Goal: Task Accomplishment & Management: Manage account settings

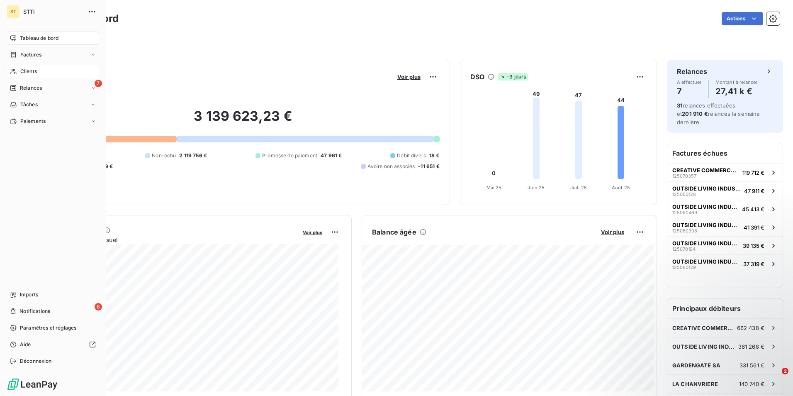
click at [39, 71] on div "Clients" at bounding box center [53, 71] width 93 height 13
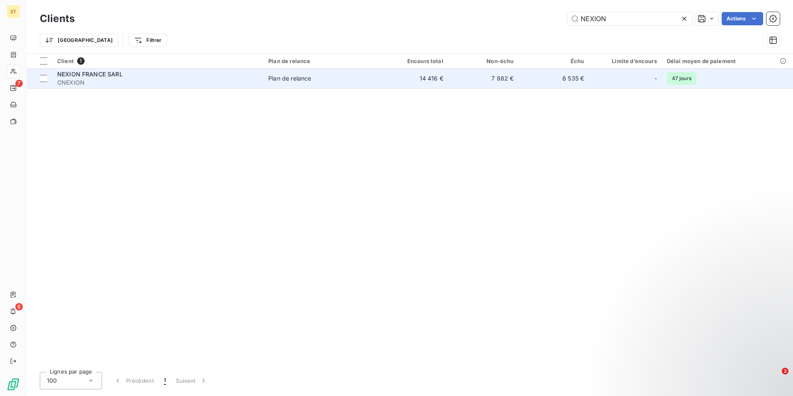
type input "NEXION"
click at [301, 77] on div "Plan de relance" at bounding box center [289, 78] width 43 height 8
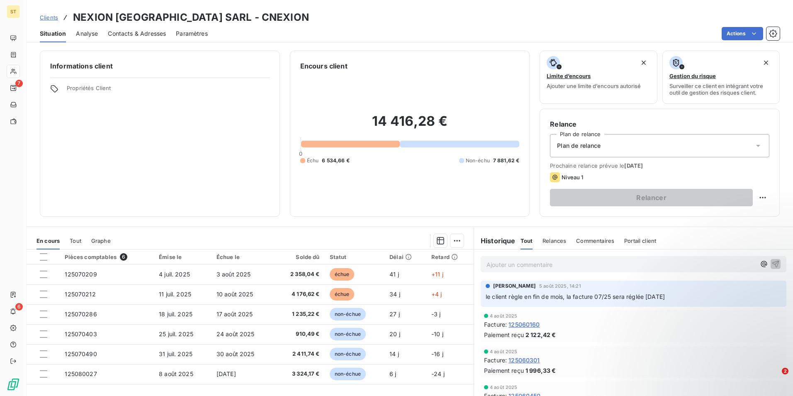
click at [501, 267] on p "Ajouter un commentaire ﻿" at bounding box center [621, 264] width 269 height 10
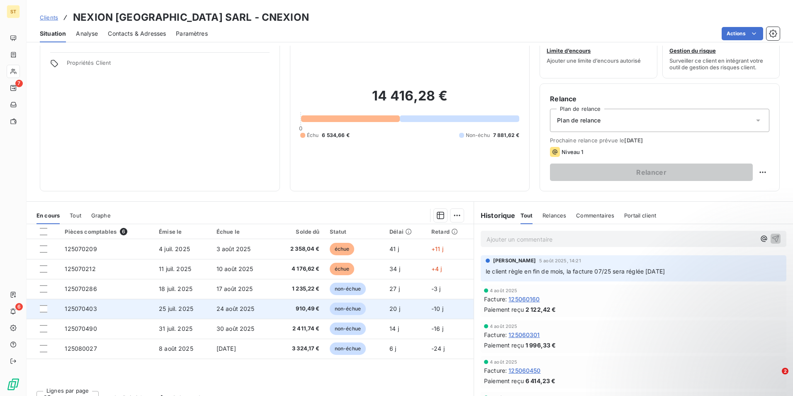
scroll to position [38, 0]
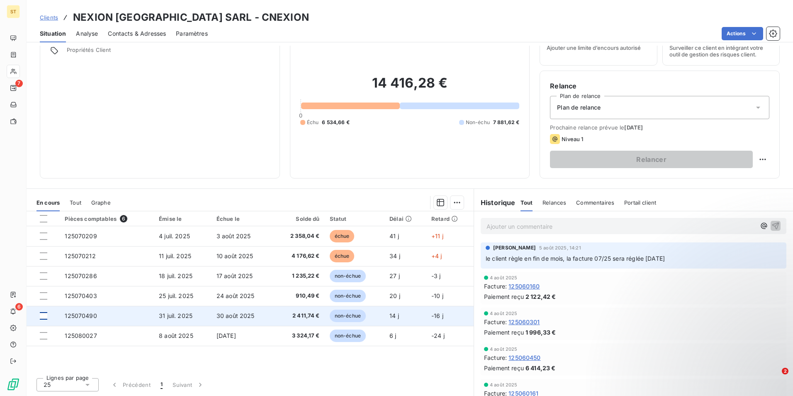
click at [42, 316] on div at bounding box center [43, 315] width 7 height 7
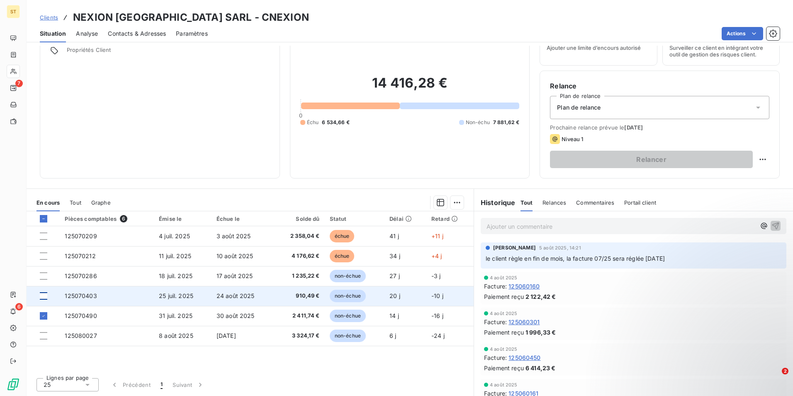
click at [47, 294] on div at bounding box center [43, 295] width 7 height 7
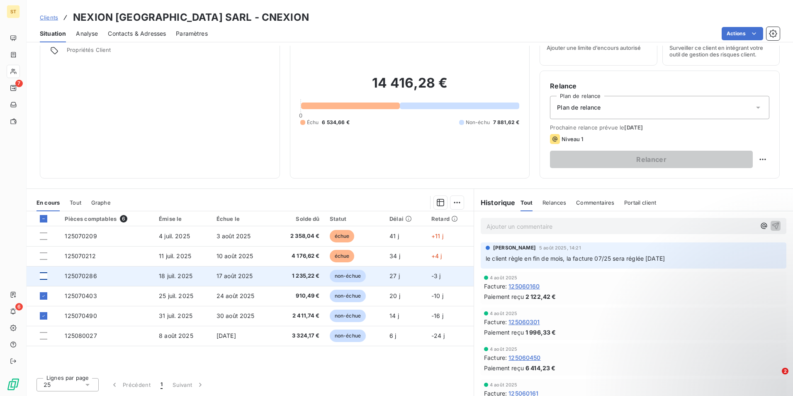
click at [42, 276] on div at bounding box center [43, 275] width 7 height 7
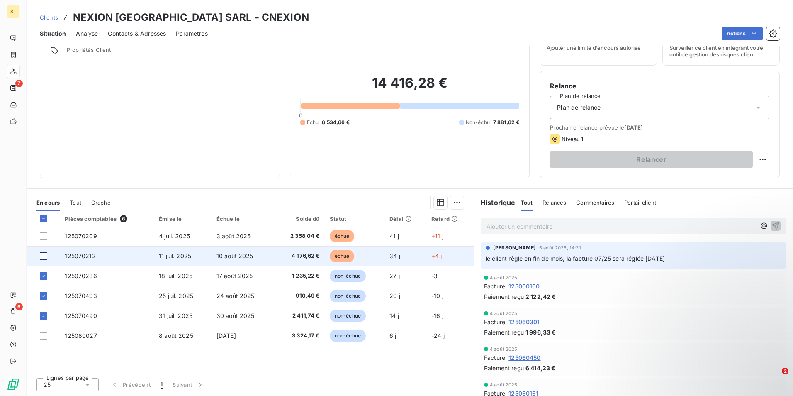
click at [45, 257] on div at bounding box center [43, 255] width 7 height 7
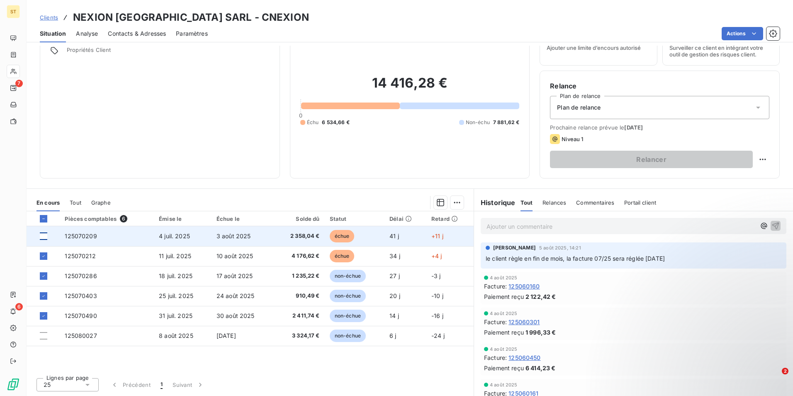
click at [44, 235] on div at bounding box center [43, 235] width 7 height 7
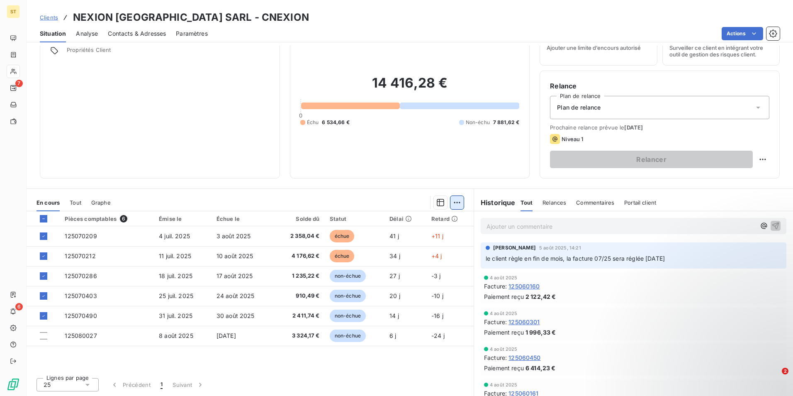
click at [453, 203] on html "ST 7 6 Clients NEXION [GEOGRAPHIC_DATA] SARL - CNEXION Situation Analyse Contac…" at bounding box center [396, 198] width 793 height 396
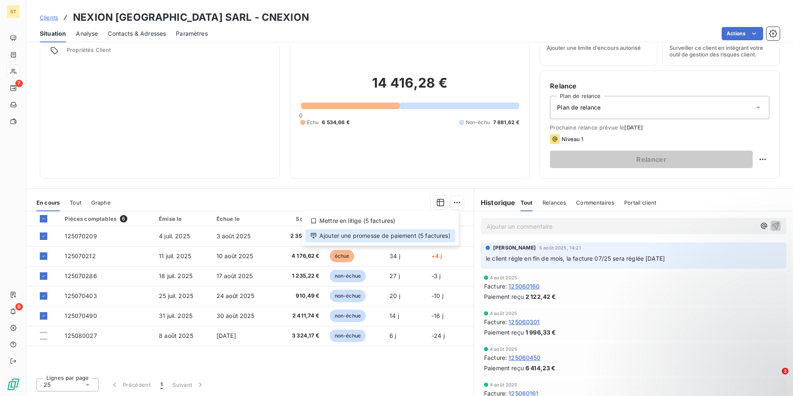
click at [378, 235] on div "Ajouter une promesse de paiement (5 factures)" at bounding box center [380, 235] width 150 height 13
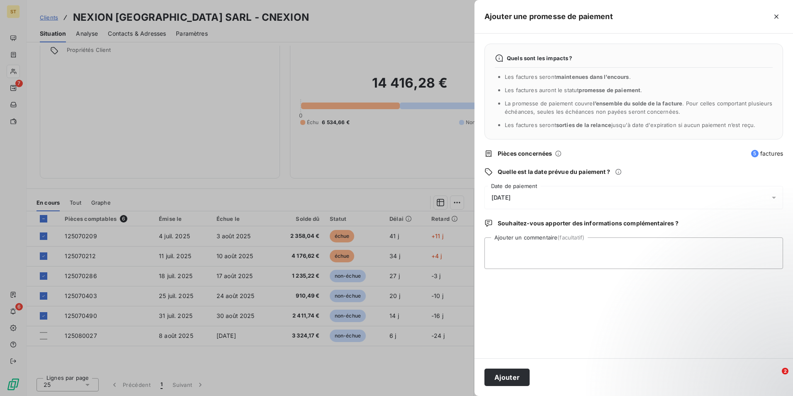
click at [776, 198] on icon at bounding box center [774, 197] width 8 height 8
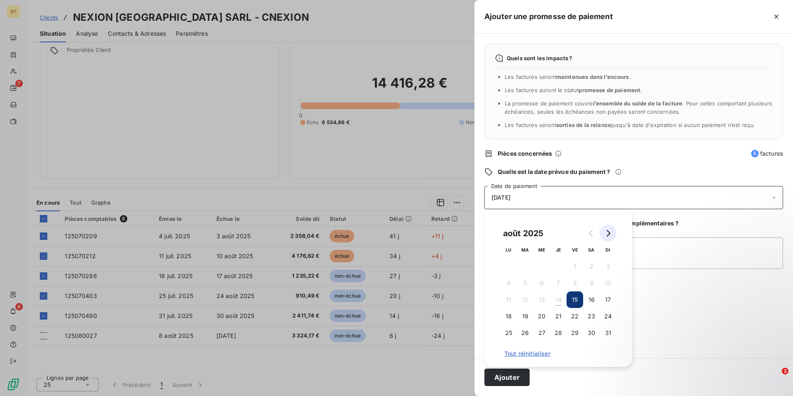
click at [610, 235] on icon "Go to next month" at bounding box center [608, 233] width 7 height 7
click at [574, 264] on button "5" at bounding box center [575, 266] width 17 height 17
click at [704, 216] on div "Quels sont les impacts ? Les factures seront maintenues dans l’encours . Les fa…" at bounding box center [634, 196] width 319 height 325
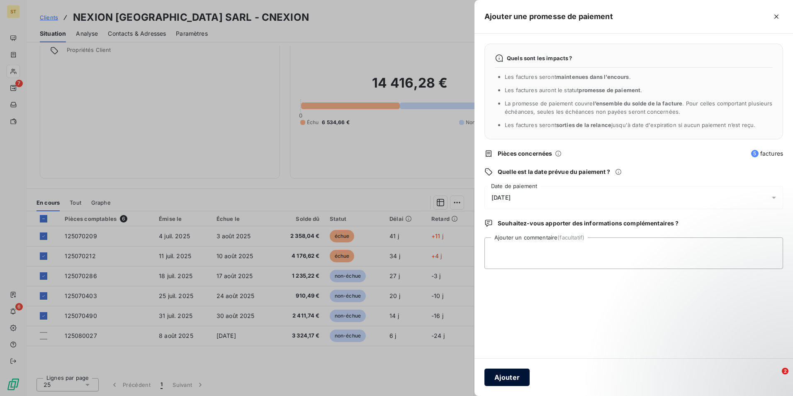
click at [510, 379] on button "Ajouter" at bounding box center [507, 377] width 45 height 17
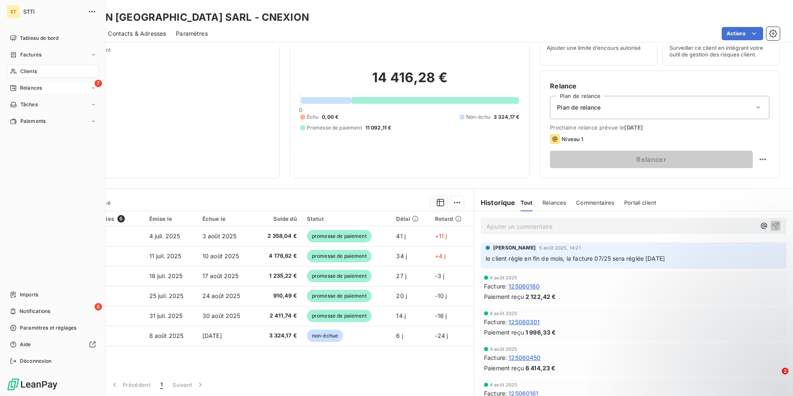
click at [46, 89] on div "7 Relances" at bounding box center [53, 87] width 93 height 13
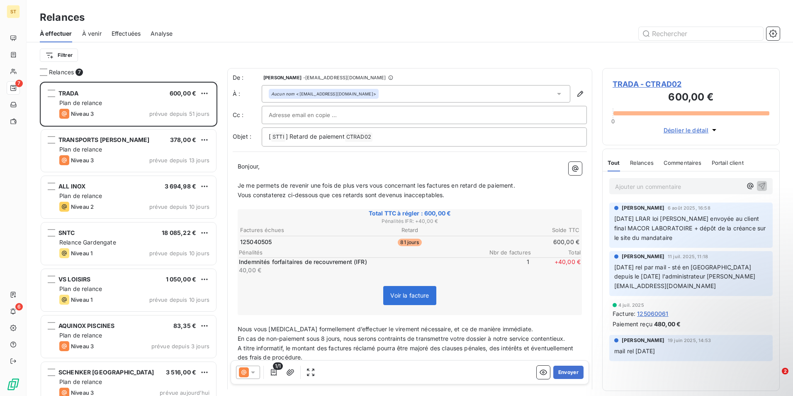
scroll to position [11, 0]
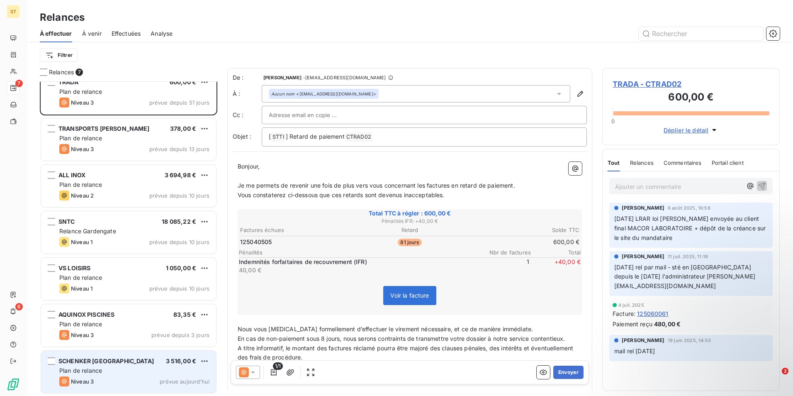
click at [126, 373] on div "Plan de relance" at bounding box center [134, 370] width 150 height 8
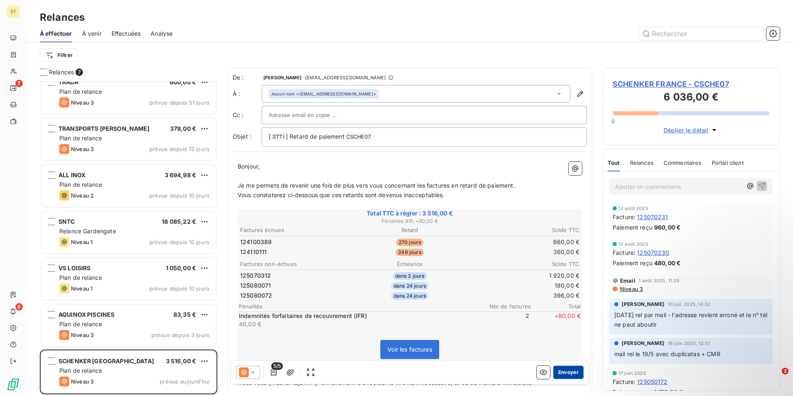
click at [569, 369] on button "Envoyer" at bounding box center [569, 372] width 30 height 13
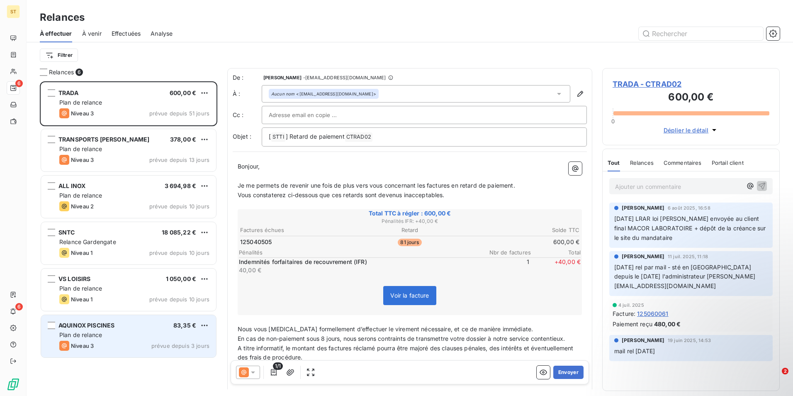
click at [101, 335] on span "Plan de relance" at bounding box center [80, 334] width 43 height 7
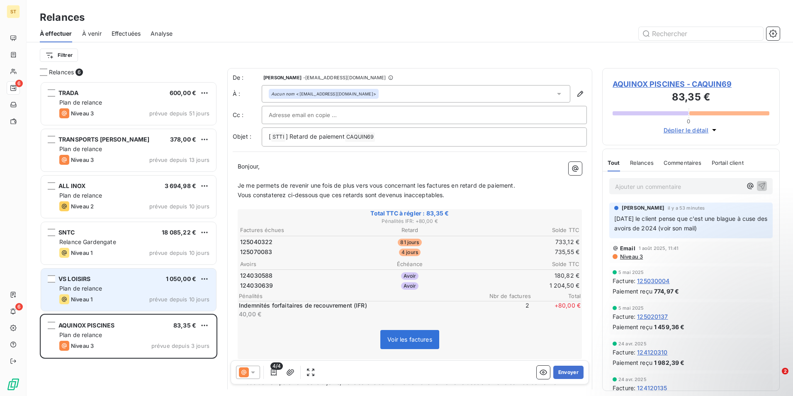
click at [101, 296] on div "Niveau 1 prévue depuis 10 jours" at bounding box center [134, 299] width 150 height 10
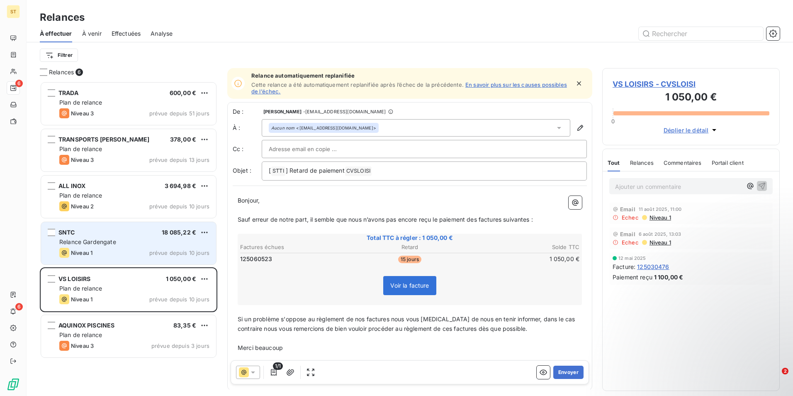
click at [109, 238] on div "Relance Gardengate" at bounding box center [134, 242] width 150 height 8
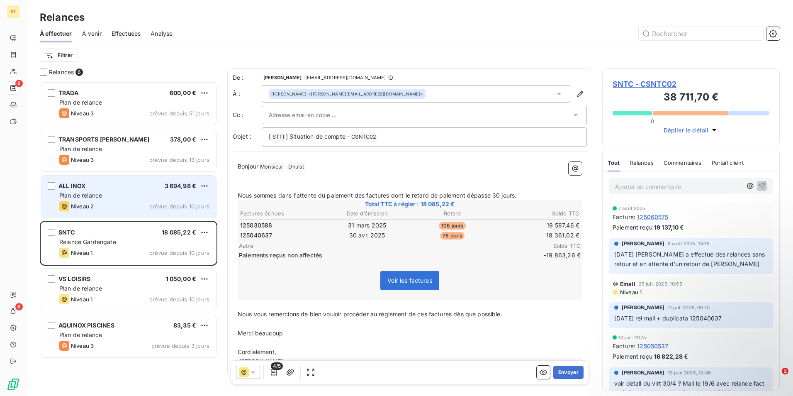
click at [98, 204] on div "Niveau 2 prévue depuis 10 jours" at bounding box center [134, 206] width 150 height 10
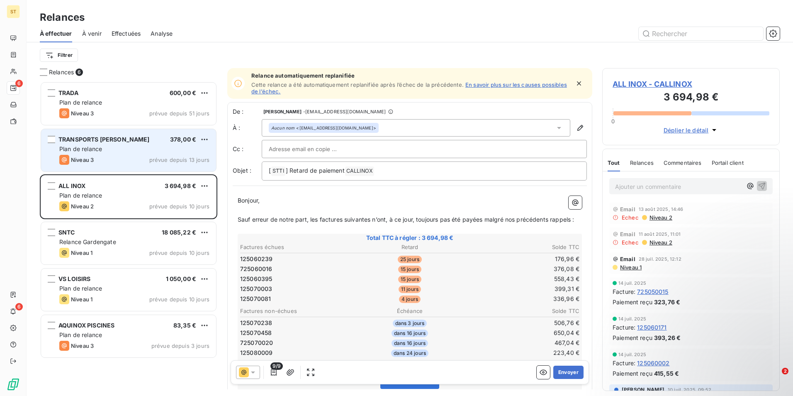
click at [109, 150] on div "Plan de relance" at bounding box center [134, 149] width 150 height 8
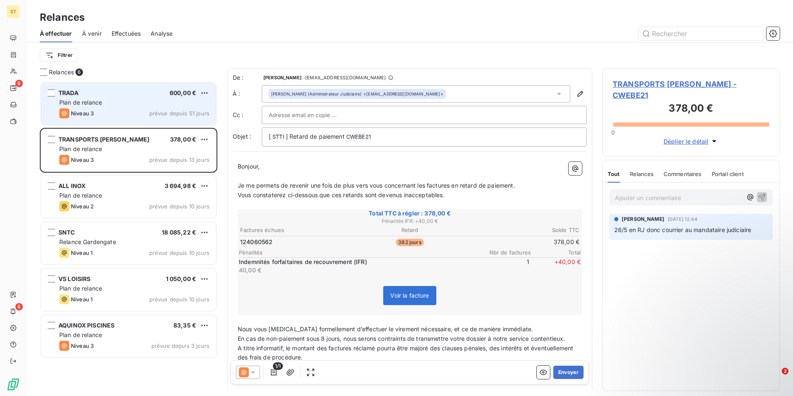
click at [96, 101] on span "Plan de relance" at bounding box center [80, 102] width 43 height 7
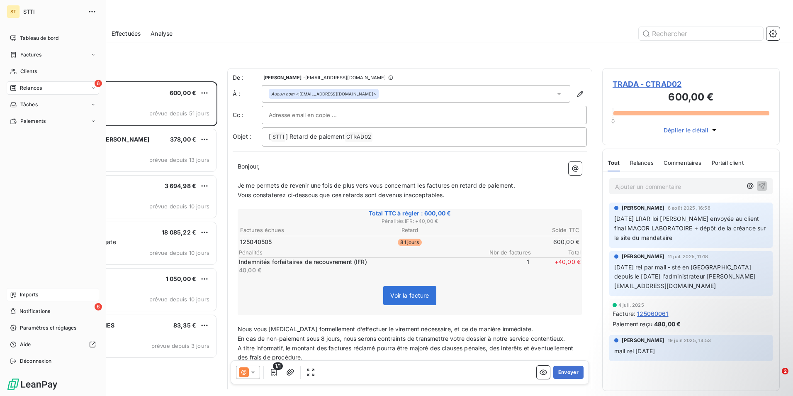
click at [37, 296] on span "Imports" at bounding box center [29, 294] width 18 height 7
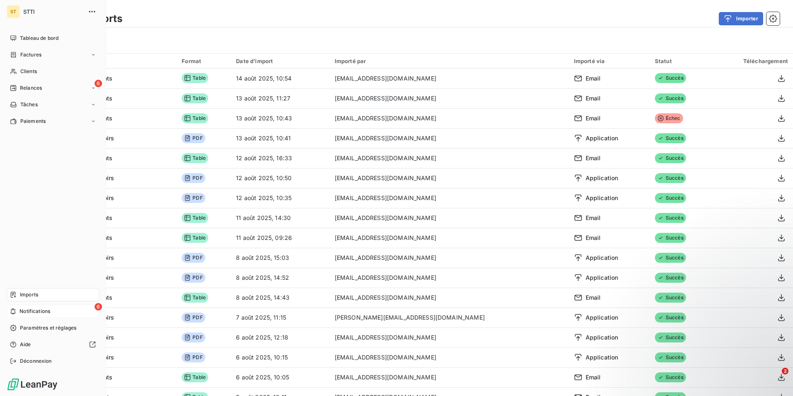
click at [61, 310] on div "6 Notifications" at bounding box center [53, 311] width 93 height 13
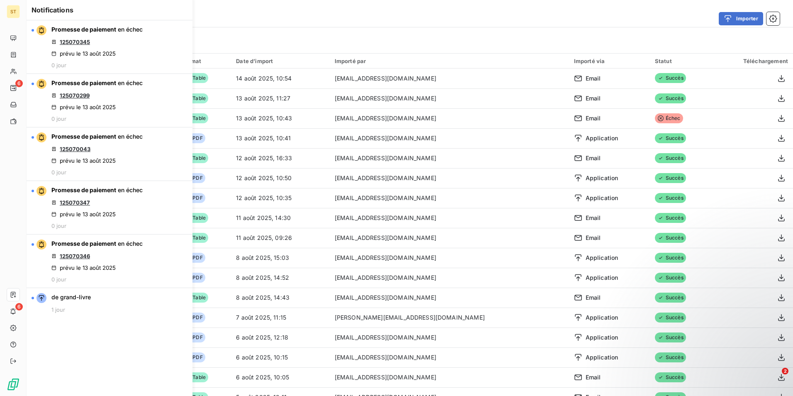
drag, startPoint x: 90, startPoint y: 305, endPoint x: 100, endPoint y: 343, distance: 39.7
click at [100, 343] on div "Promesse de paiement en échec 125070345 prévu le [DATE] 0 jour Promesse de paie…" at bounding box center [110, 208] width 166 height 376
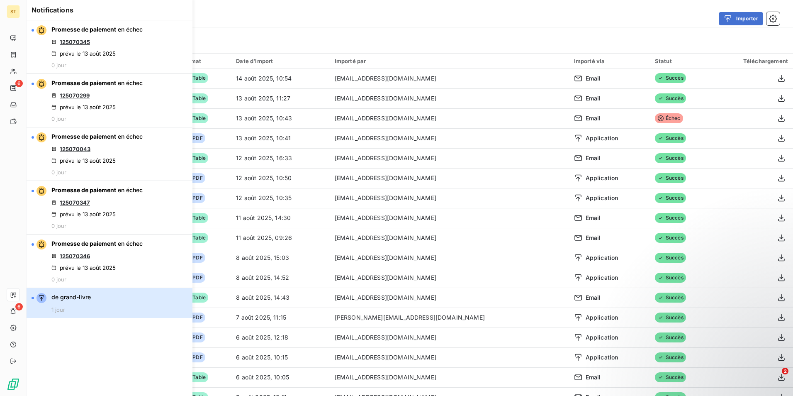
click at [80, 298] on span "de grand-livre" at bounding box center [70, 297] width 39 height 8
click at [74, 303] on div "de grand-livre 1 jour" at bounding box center [70, 303] width 39 height 20
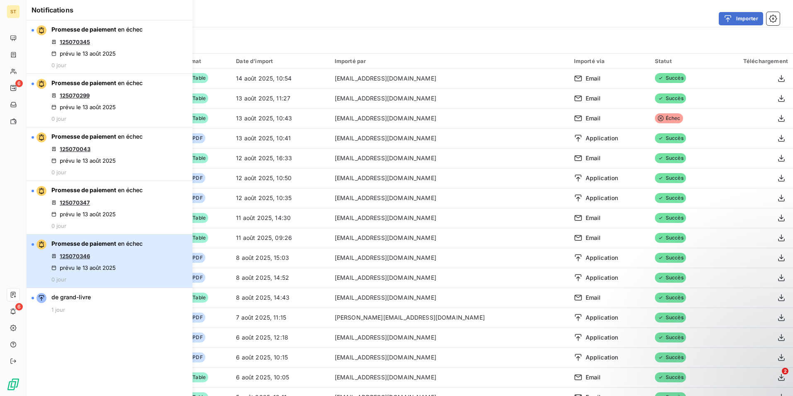
click at [86, 247] on span "Promesse de paiement en échec" at bounding box center [96, 243] width 91 height 8
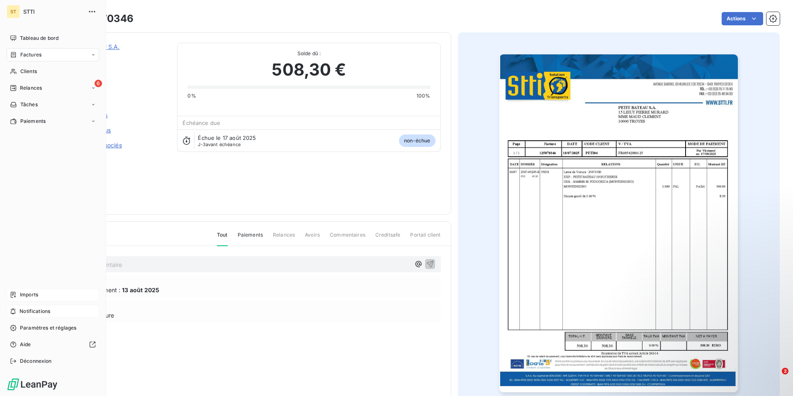
click at [39, 310] on span "Notifications" at bounding box center [35, 311] width 31 height 7
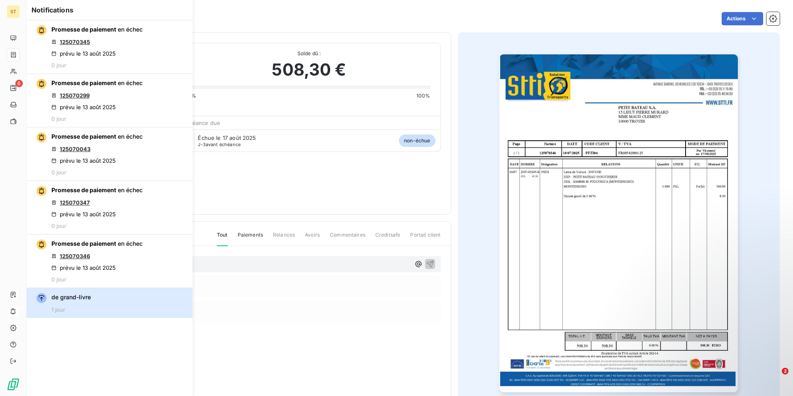
click at [124, 303] on button "de grand-livre 1 jour" at bounding box center [110, 303] width 166 height 30
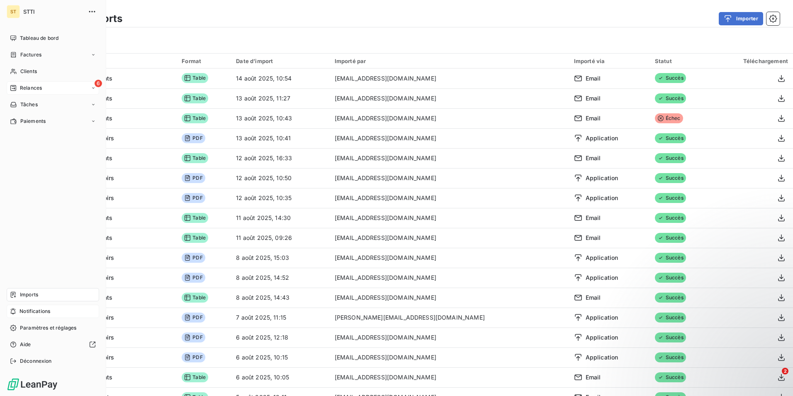
click at [38, 88] on span "Relances" at bounding box center [31, 87] width 22 height 7
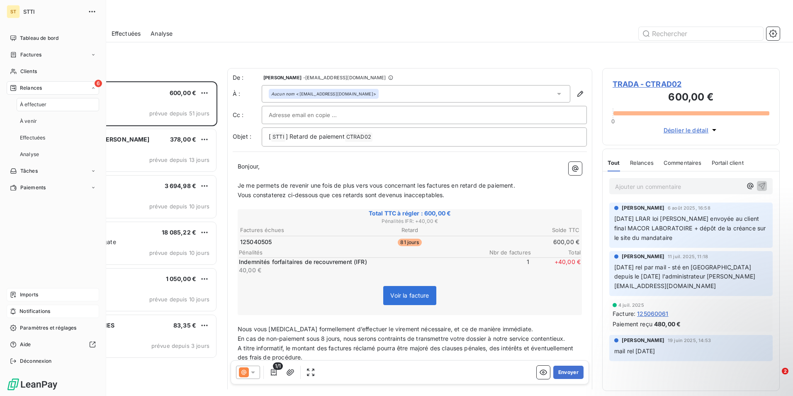
scroll to position [308, 171]
click at [30, 73] on span "Clients" at bounding box center [28, 71] width 17 height 7
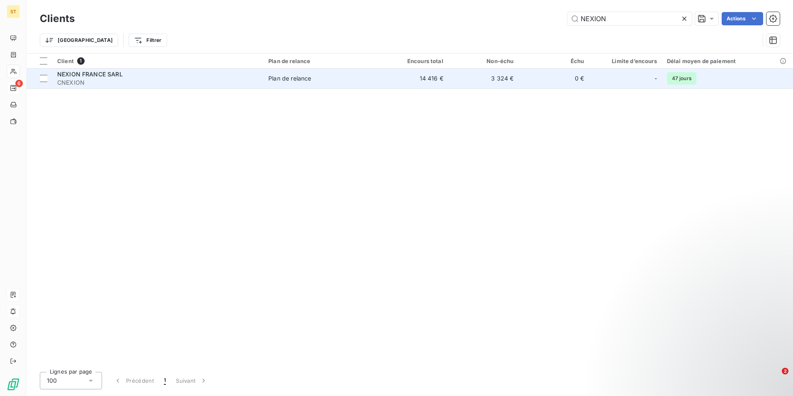
click at [417, 76] on td "14 416 €" at bounding box center [413, 78] width 71 height 20
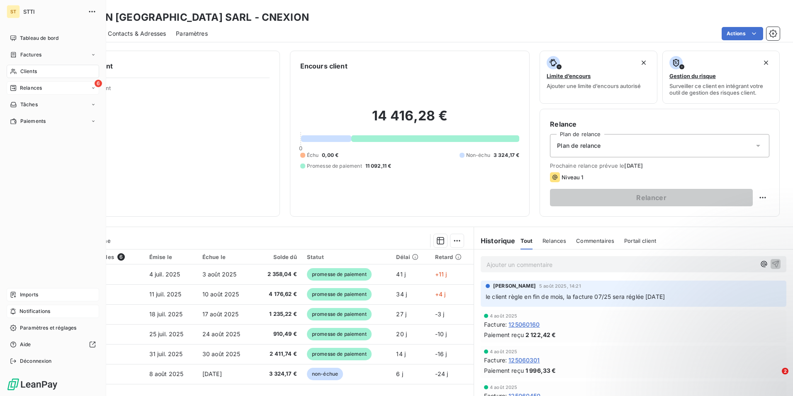
click at [45, 89] on div "6 Relances" at bounding box center [53, 87] width 93 height 13
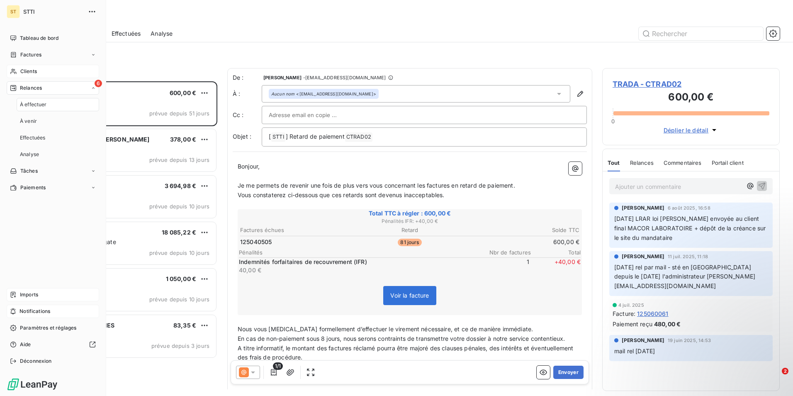
scroll to position [308, 171]
click at [30, 69] on span "Clients" at bounding box center [28, 71] width 17 height 7
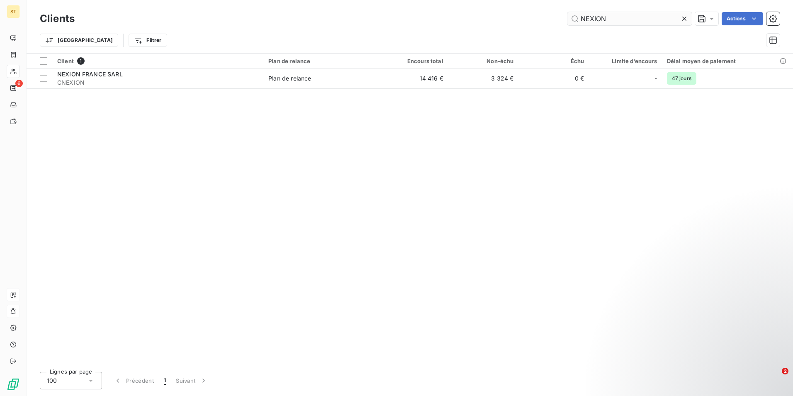
click at [621, 16] on input "NEXION" at bounding box center [630, 18] width 124 height 13
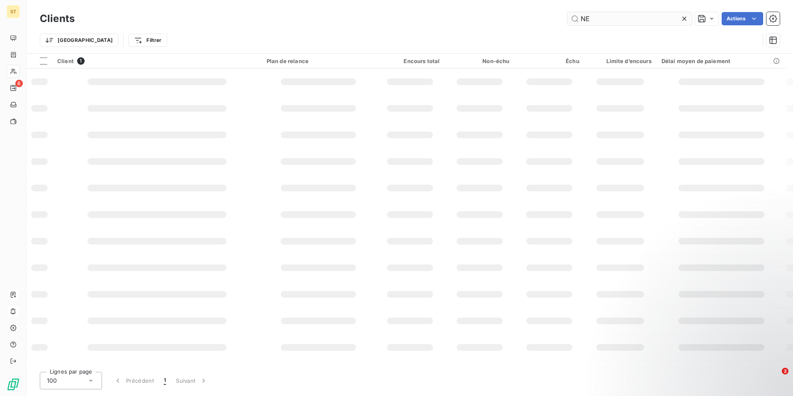
type input "N"
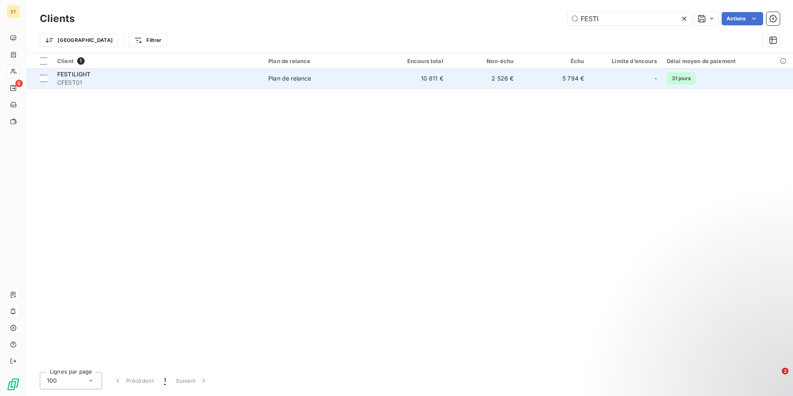
type input "FESTI"
click at [414, 82] on td "10 811 €" at bounding box center [413, 78] width 71 height 20
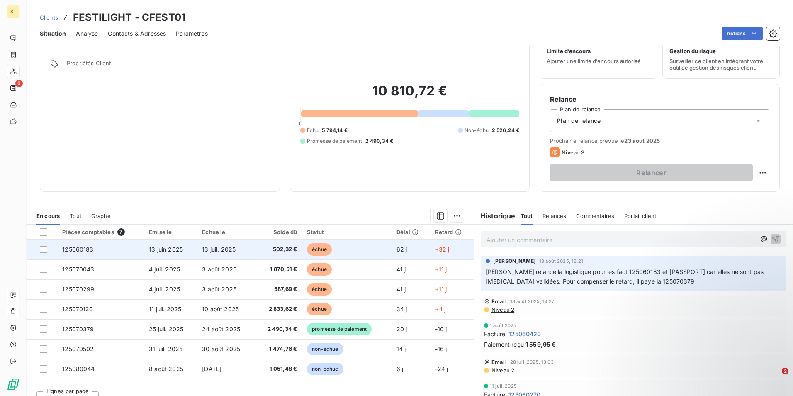
scroll to position [38, 0]
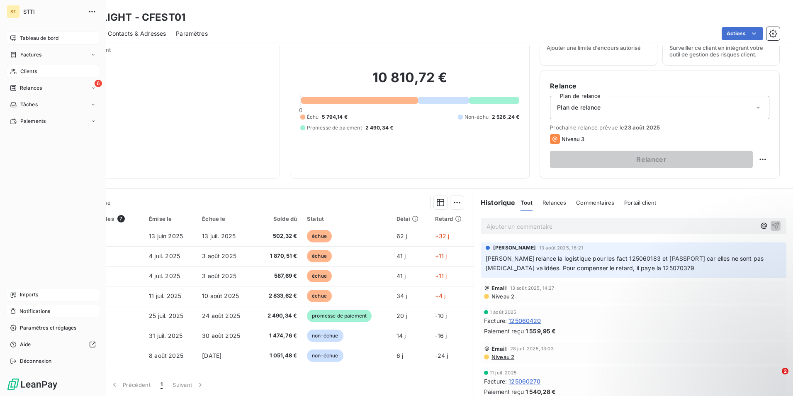
click at [34, 40] on span "Tableau de bord" at bounding box center [39, 37] width 39 height 7
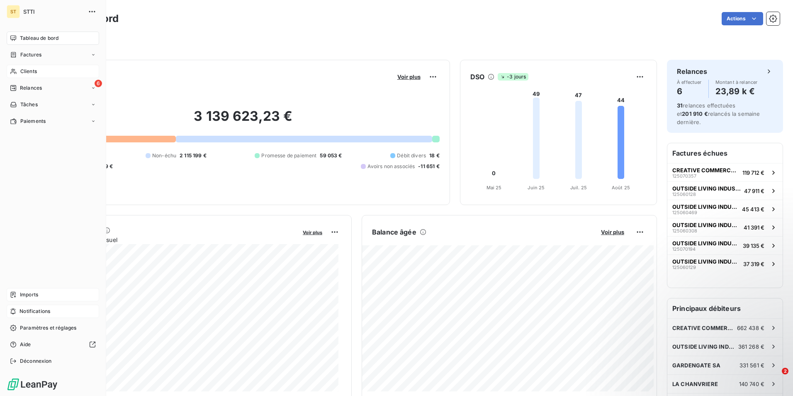
click at [40, 72] on div "Clients" at bounding box center [53, 71] width 93 height 13
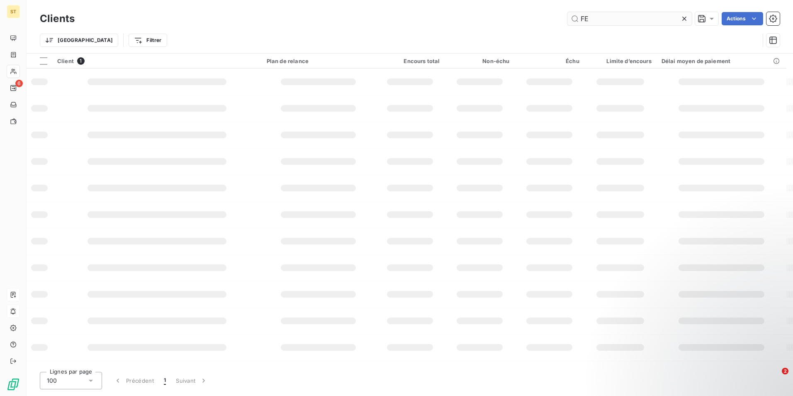
type input "F"
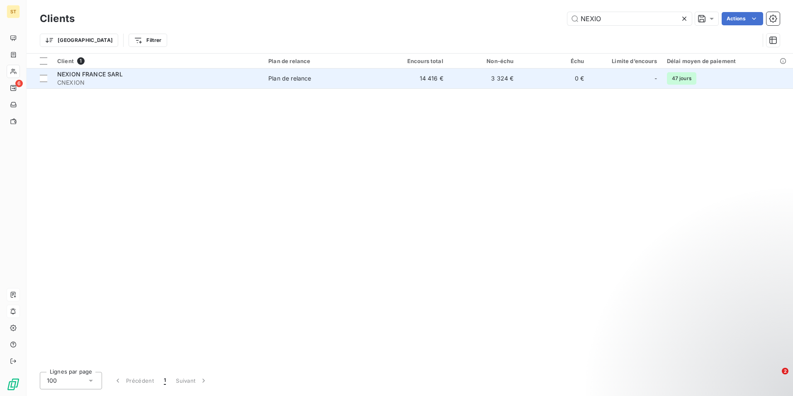
type input "NEXIO"
click at [432, 80] on td "14 416 €" at bounding box center [413, 78] width 71 height 20
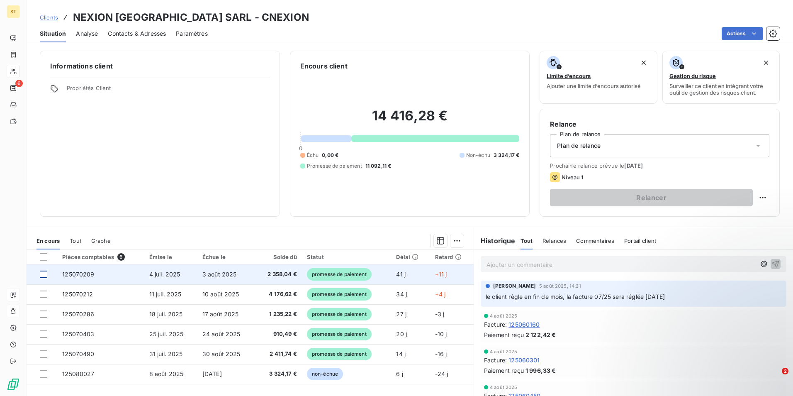
click at [46, 271] on div at bounding box center [43, 274] width 7 height 7
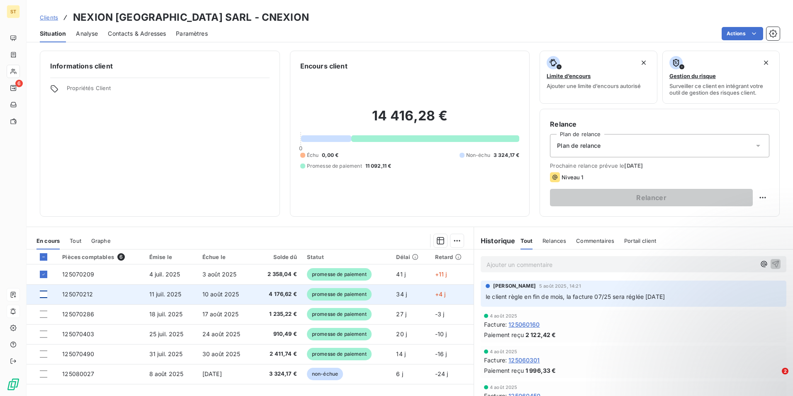
click at [44, 293] on div at bounding box center [43, 293] width 7 height 7
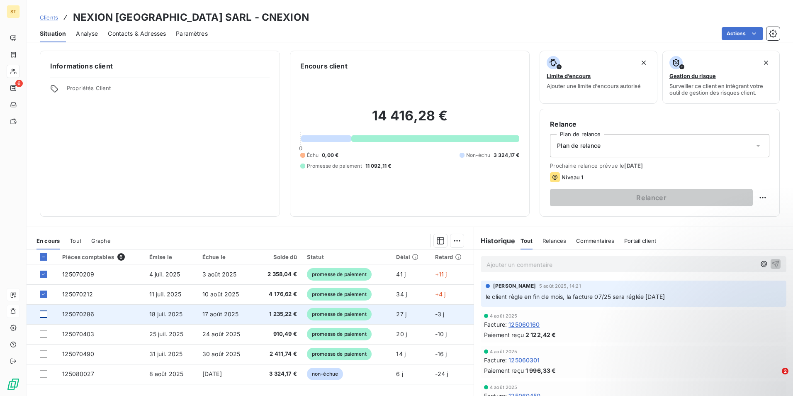
click at [44, 312] on div at bounding box center [43, 313] width 7 height 7
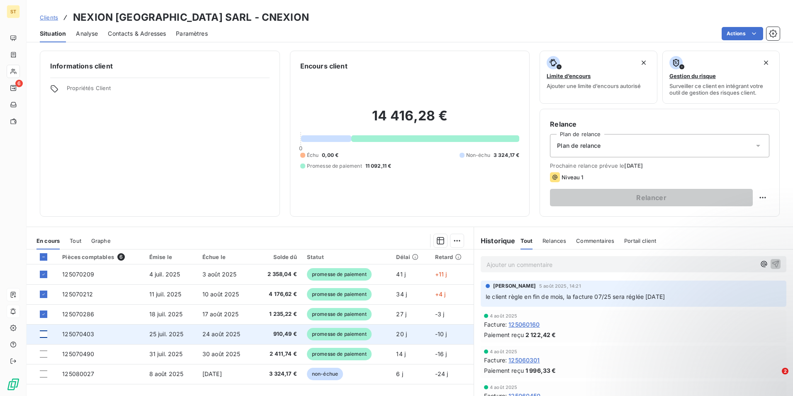
click at [46, 333] on div at bounding box center [43, 333] width 7 height 7
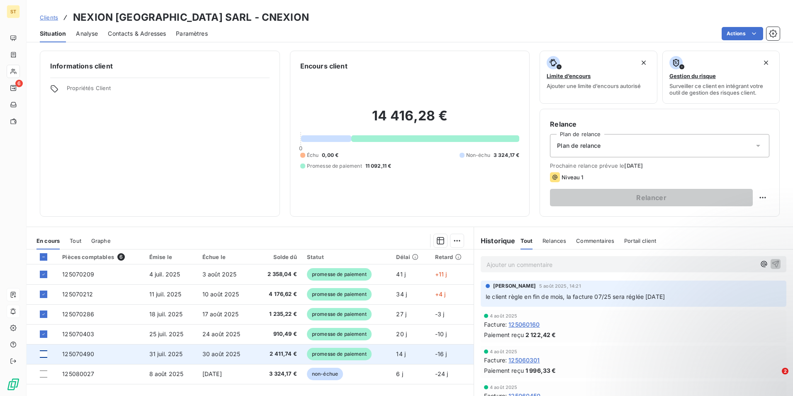
click at [45, 353] on div at bounding box center [43, 353] width 7 height 7
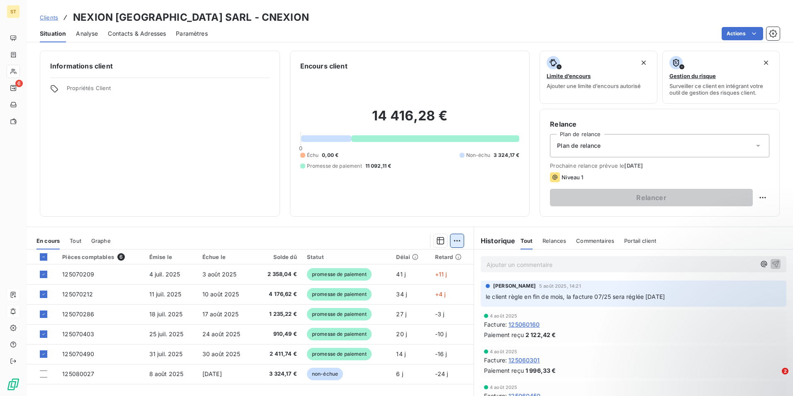
click at [459, 242] on html "ST 6 Clients NEXION [GEOGRAPHIC_DATA] SARL - CNEXION Situation Analyse Contacts…" at bounding box center [396, 198] width 793 height 396
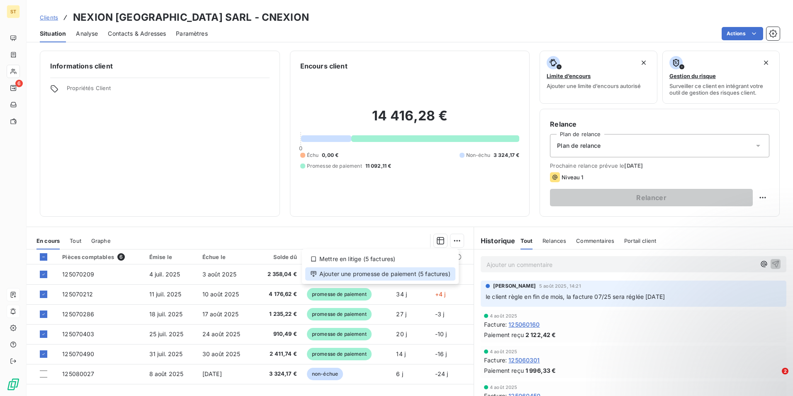
click at [382, 273] on div "Ajouter une promesse de paiement (5 factures)" at bounding box center [380, 273] width 150 height 13
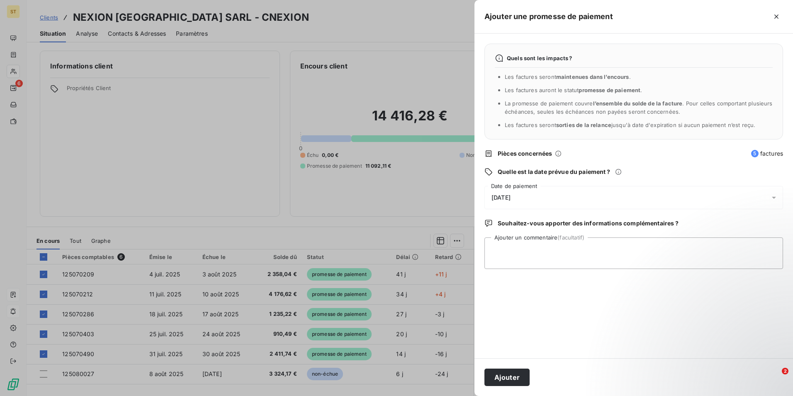
click at [776, 197] on icon at bounding box center [774, 198] width 4 height 2
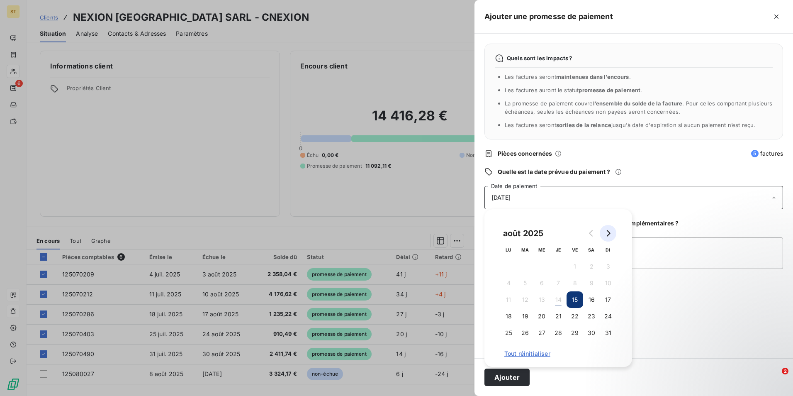
click at [612, 232] on button "Go to next month" at bounding box center [608, 233] width 17 height 17
click at [507, 284] on button "8" at bounding box center [508, 283] width 17 height 17
click at [665, 167] on div "Quels sont les impacts ? Les factures seront maintenues dans l’encours . Les fa…" at bounding box center [634, 196] width 319 height 325
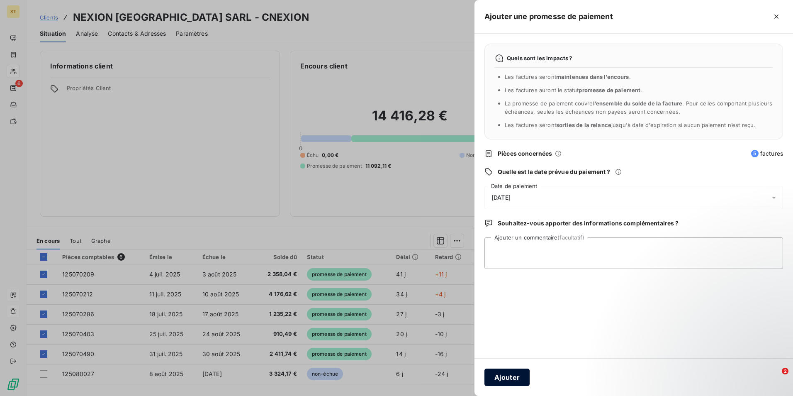
click at [508, 377] on button "Ajouter" at bounding box center [507, 377] width 45 height 17
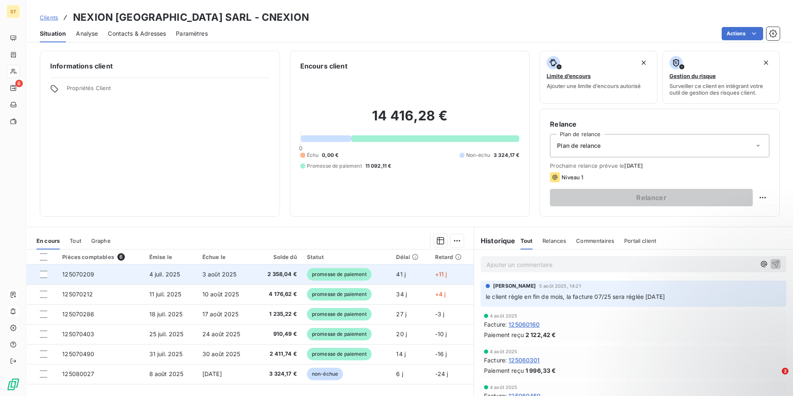
click at [286, 277] on span "2 358,04 €" at bounding box center [278, 274] width 37 height 8
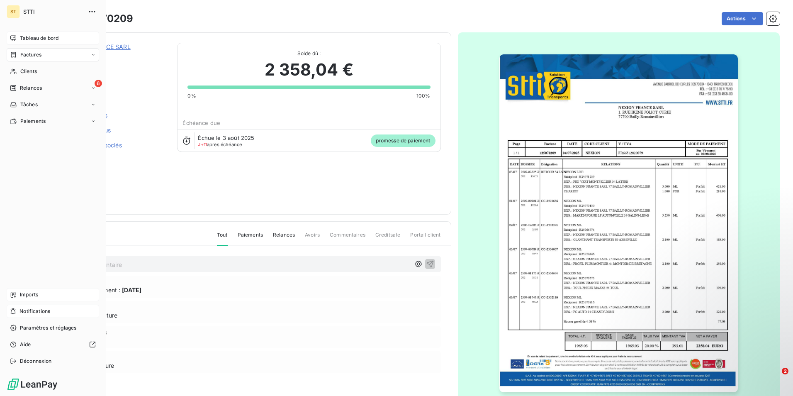
click at [30, 39] on span "Tableau de bord" at bounding box center [39, 37] width 39 height 7
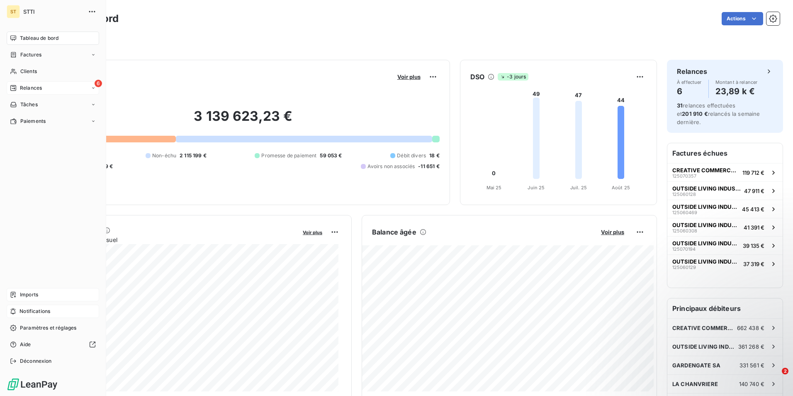
click at [48, 86] on div "6 Relances" at bounding box center [53, 87] width 93 height 13
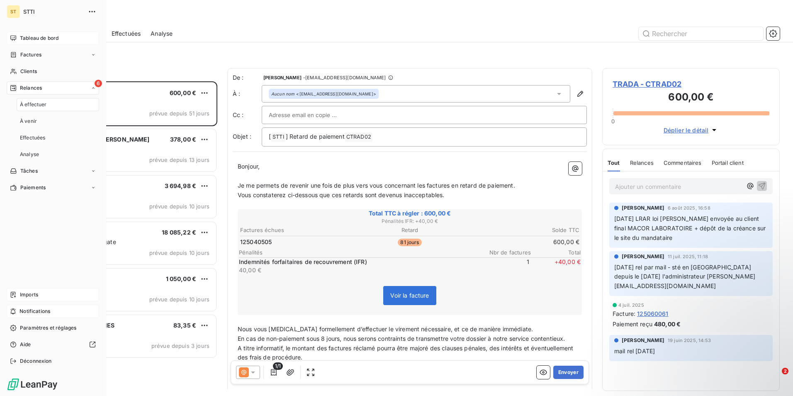
scroll to position [308, 171]
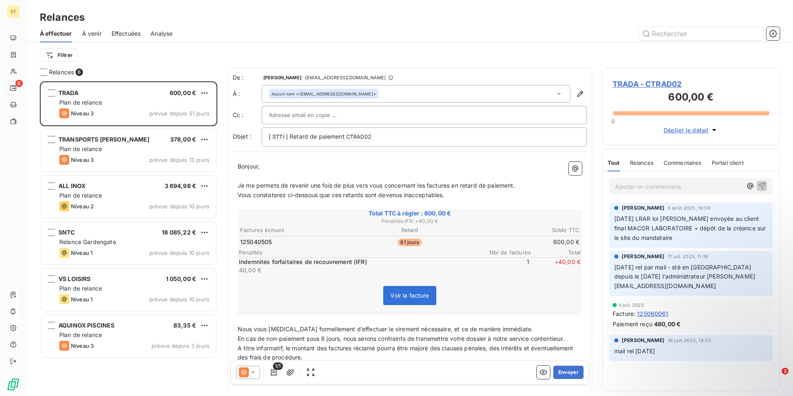
click at [128, 36] on span "Effectuées" at bounding box center [126, 33] width 29 height 8
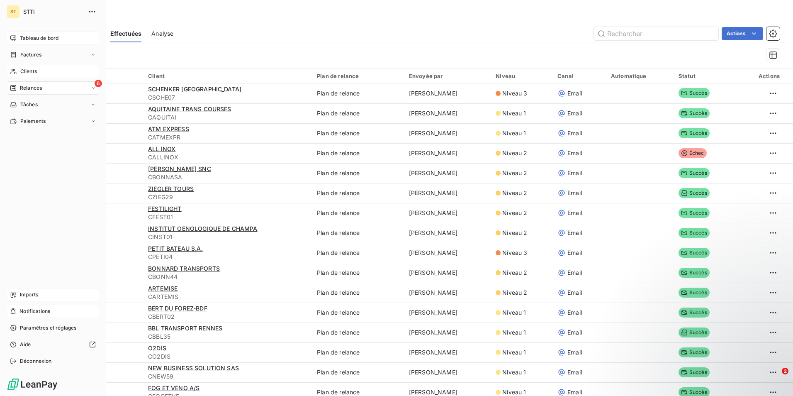
click at [27, 70] on span "Clients" at bounding box center [28, 71] width 17 height 7
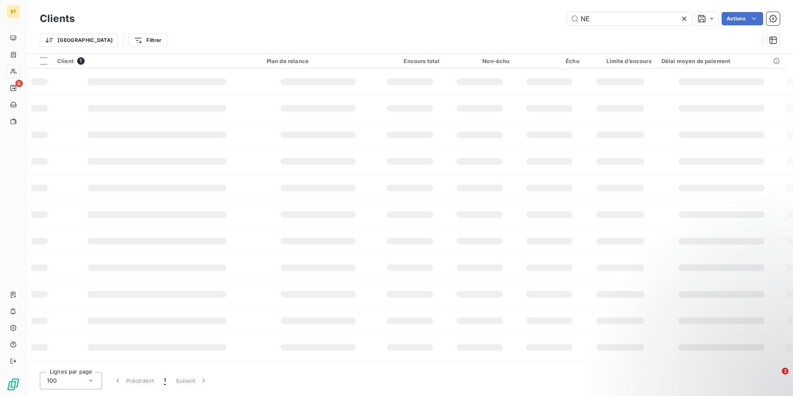
type input "N"
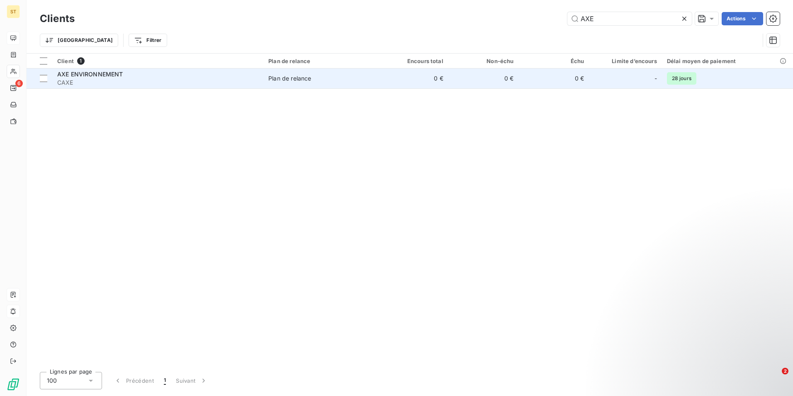
type input "AXE"
click at [305, 76] on div "Plan de relance" at bounding box center [289, 78] width 43 height 8
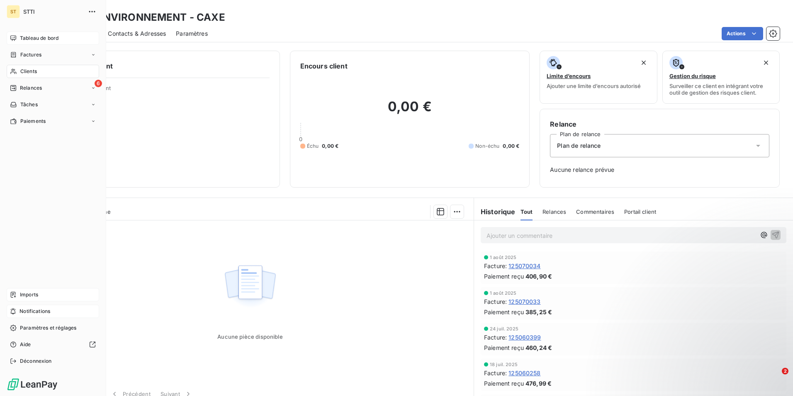
click at [26, 70] on span "Clients" at bounding box center [28, 71] width 17 height 7
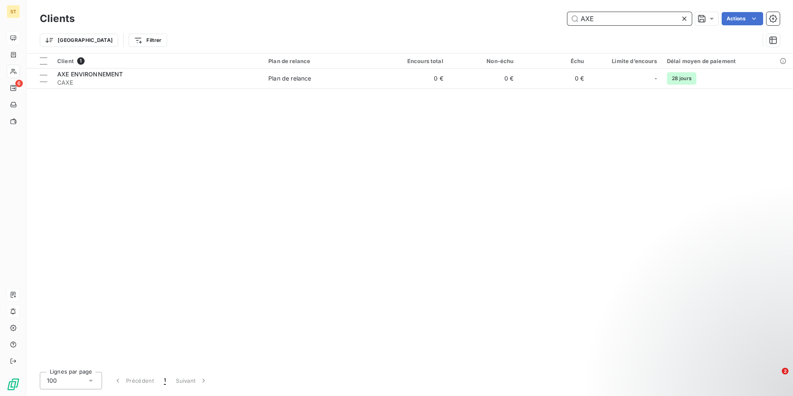
drag, startPoint x: 609, startPoint y: 20, endPoint x: 555, endPoint y: 22, distance: 54.0
click at [555, 22] on div "AXE Actions" at bounding box center [433, 18] width 696 height 13
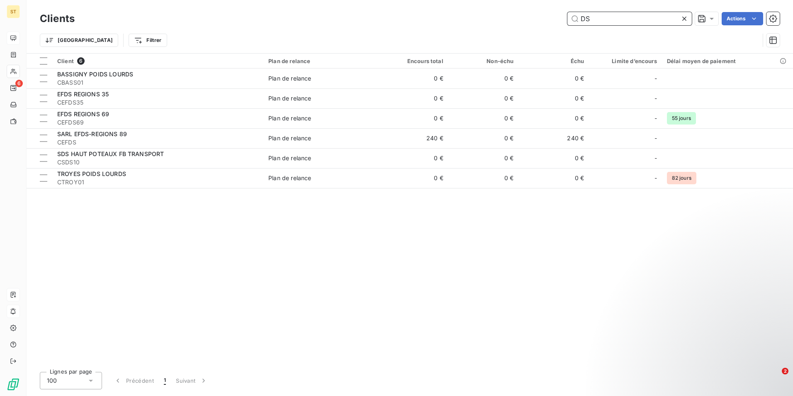
type input "D"
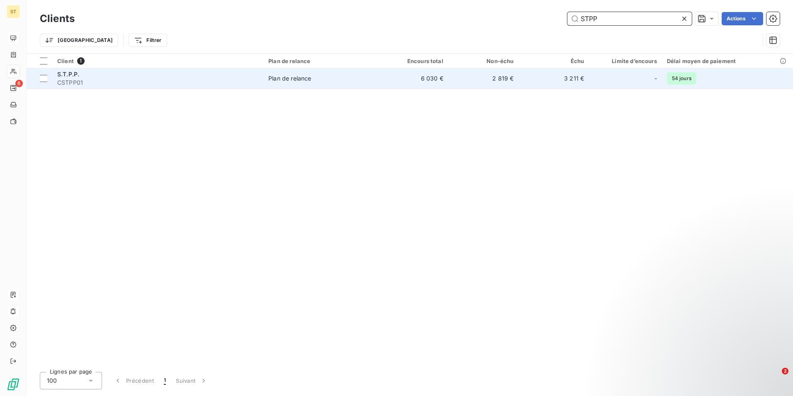
type input "STPP"
click at [431, 78] on td "6 030 €" at bounding box center [413, 78] width 71 height 20
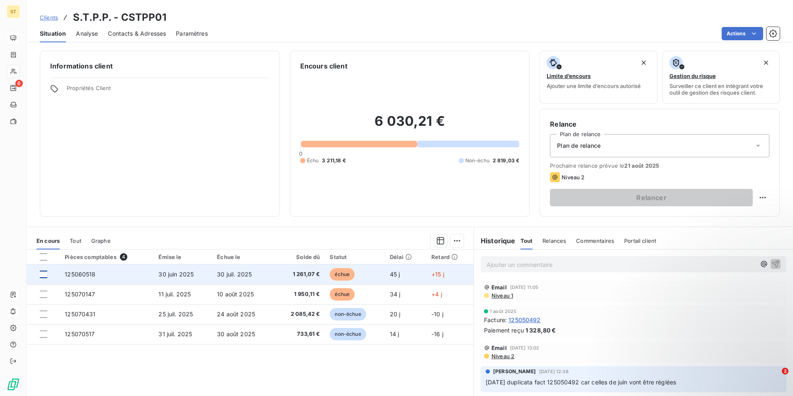
click at [43, 273] on div at bounding box center [43, 274] width 7 height 7
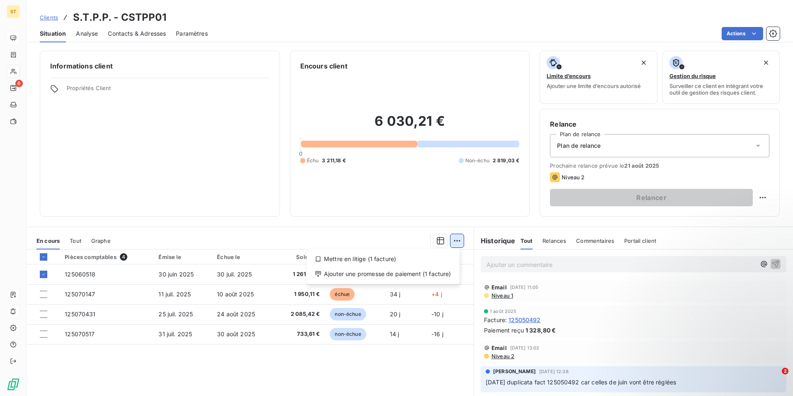
click at [453, 239] on html "ST 6 Clients S.T.P.P. - CSTPP01 Situation Analyse Contacts & Adresses Paramètre…" at bounding box center [396, 198] width 793 height 396
click at [340, 272] on div "Ajouter une promesse de paiement (1 facture)" at bounding box center [383, 273] width 146 height 13
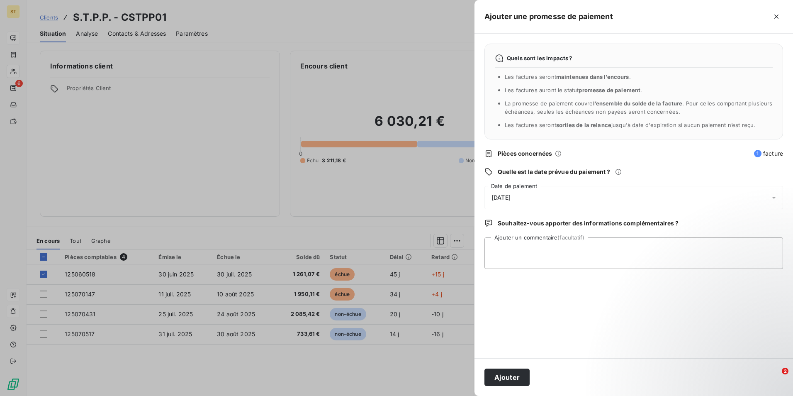
click at [547, 197] on div "[DATE]" at bounding box center [634, 197] width 299 height 23
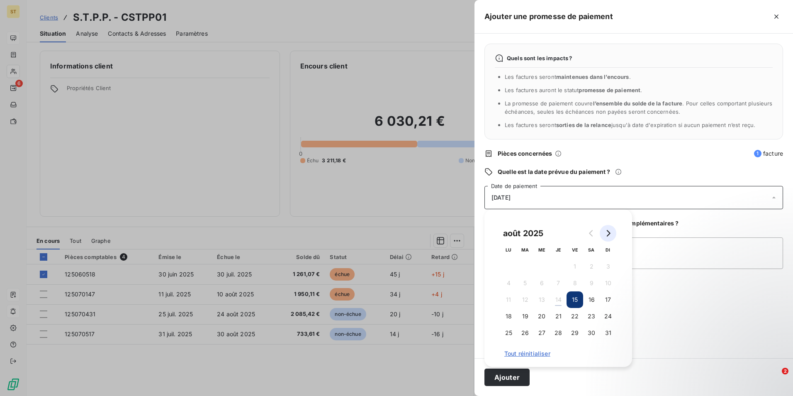
click at [606, 233] on icon "Go to next month" at bounding box center [608, 233] width 7 height 7
click at [595, 230] on button "Go to previous month" at bounding box center [591, 233] width 17 height 17
click at [528, 318] on button "19" at bounding box center [525, 316] width 17 height 17
click at [508, 376] on button "Ajouter" at bounding box center [507, 377] width 45 height 17
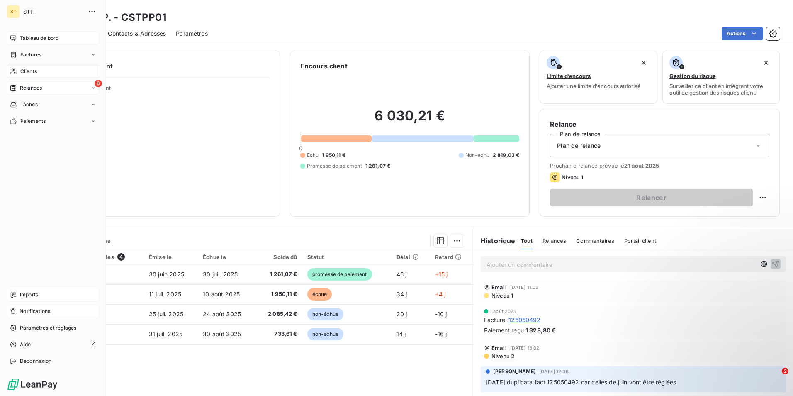
click at [83, 87] on div "6 Relances" at bounding box center [53, 87] width 93 height 13
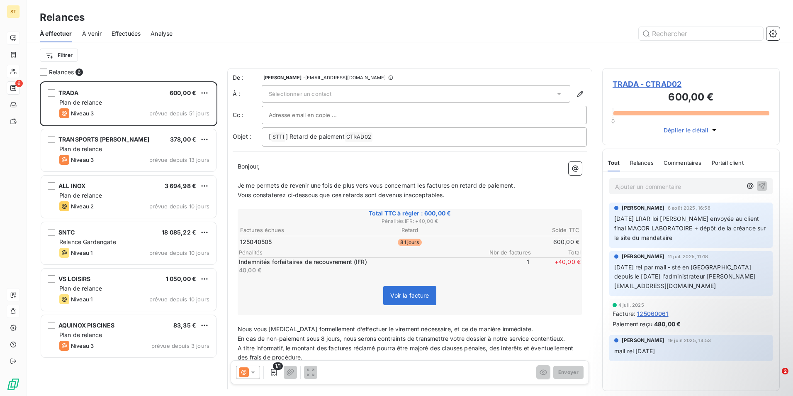
scroll to position [308, 171]
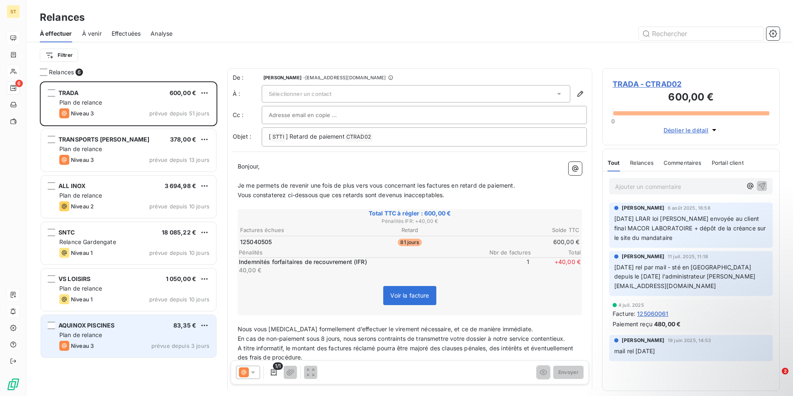
click at [110, 335] on div "Plan de relance" at bounding box center [134, 335] width 150 height 8
